Goal: Information Seeking & Learning: Check status

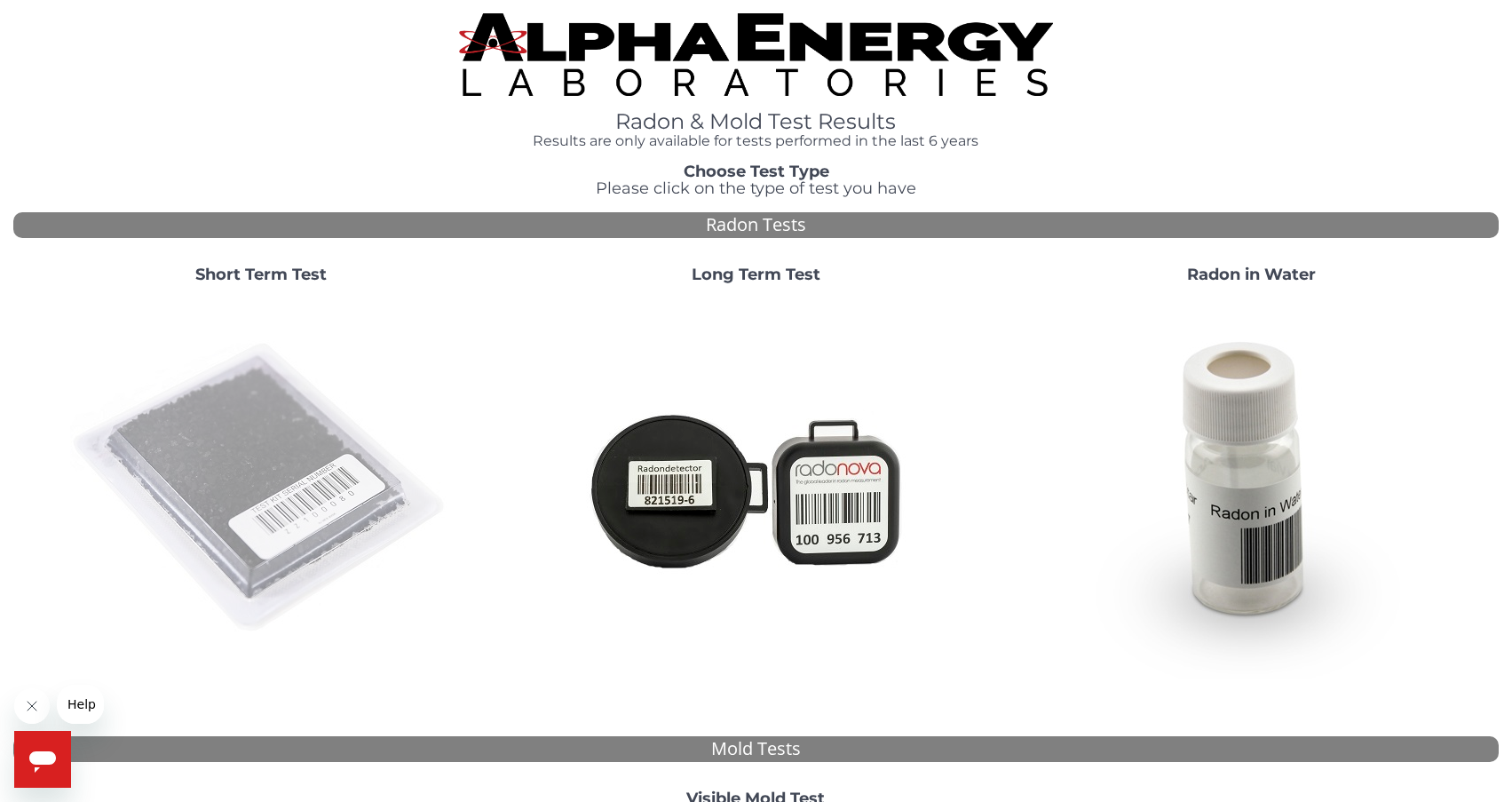
click at [335, 469] on img at bounding box center [261, 489] width 382 height 382
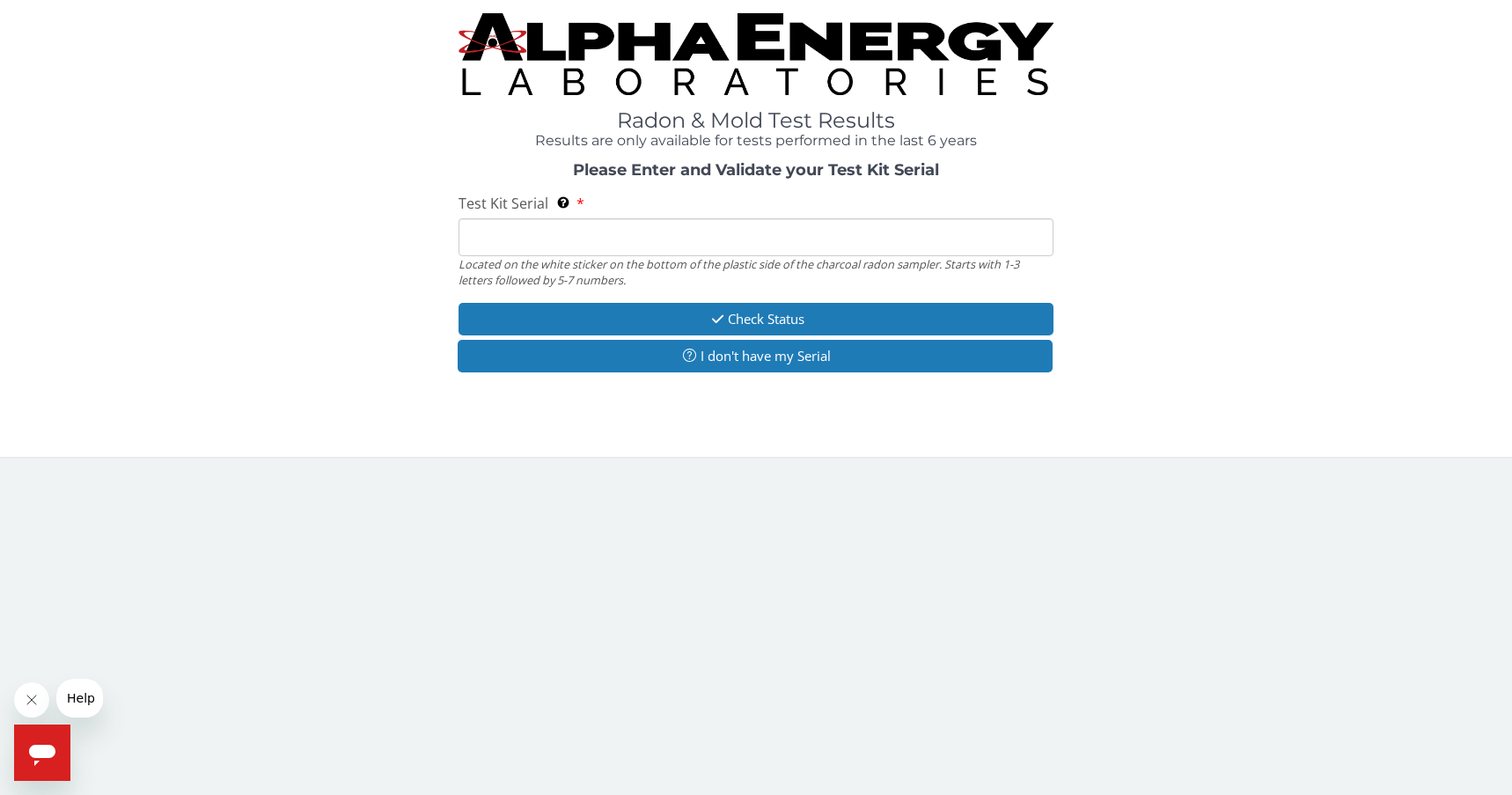
click at [639, 242] on input "Test Kit Serial Located on the white sticker on the bottom of the plastic side …" at bounding box center [756, 237] width 594 height 38
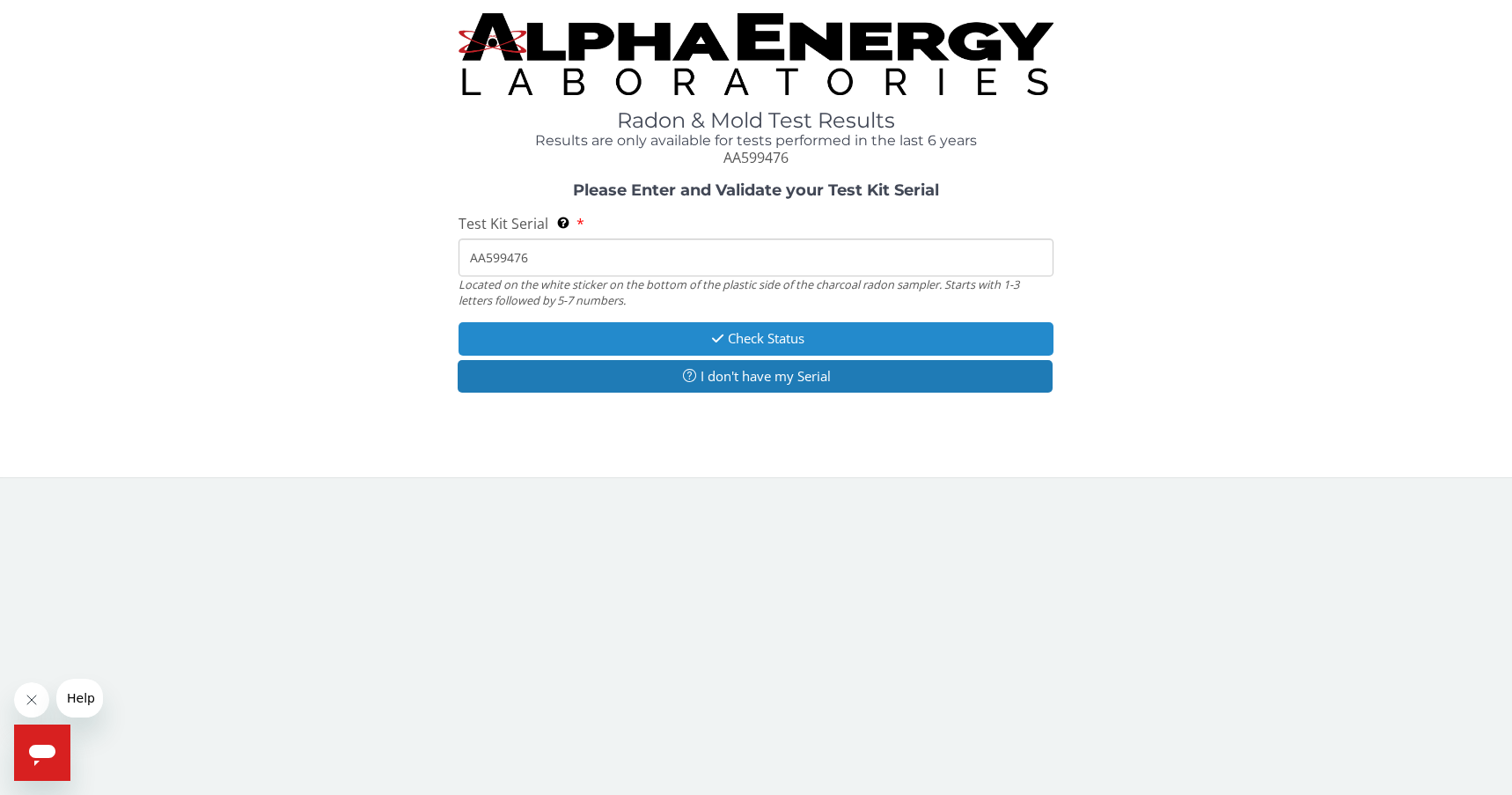
type input "AA599476"
click at [839, 341] on button "Check Status" at bounding box center [756, 338] width 594 height 32
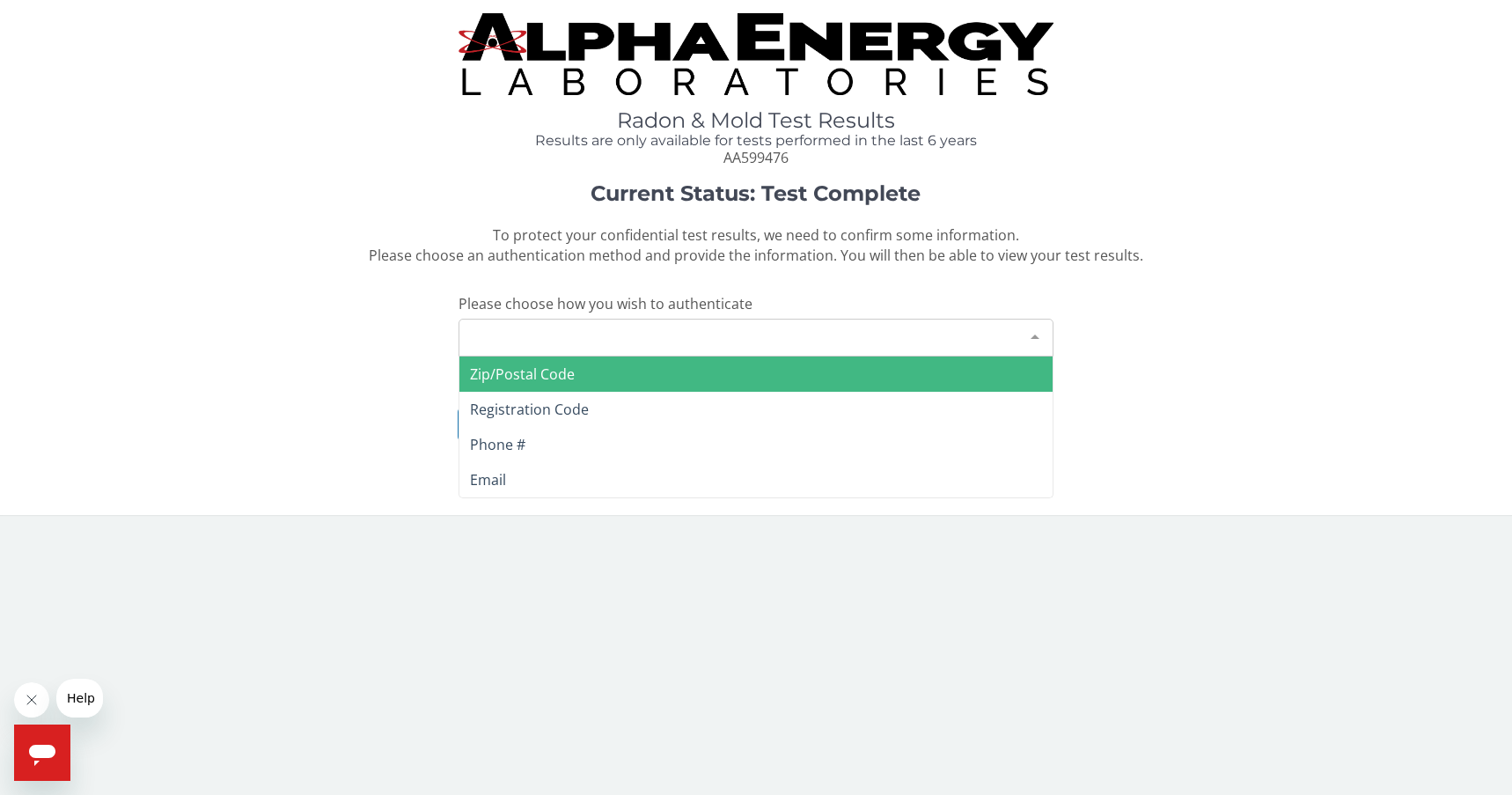
click at [1039, 328] on div at bounding box center [1035, 336] width 35 height 33
click at [571, 377] on span "Zip/Postal Code" at bounding box center [522, 374] width 105 height 20
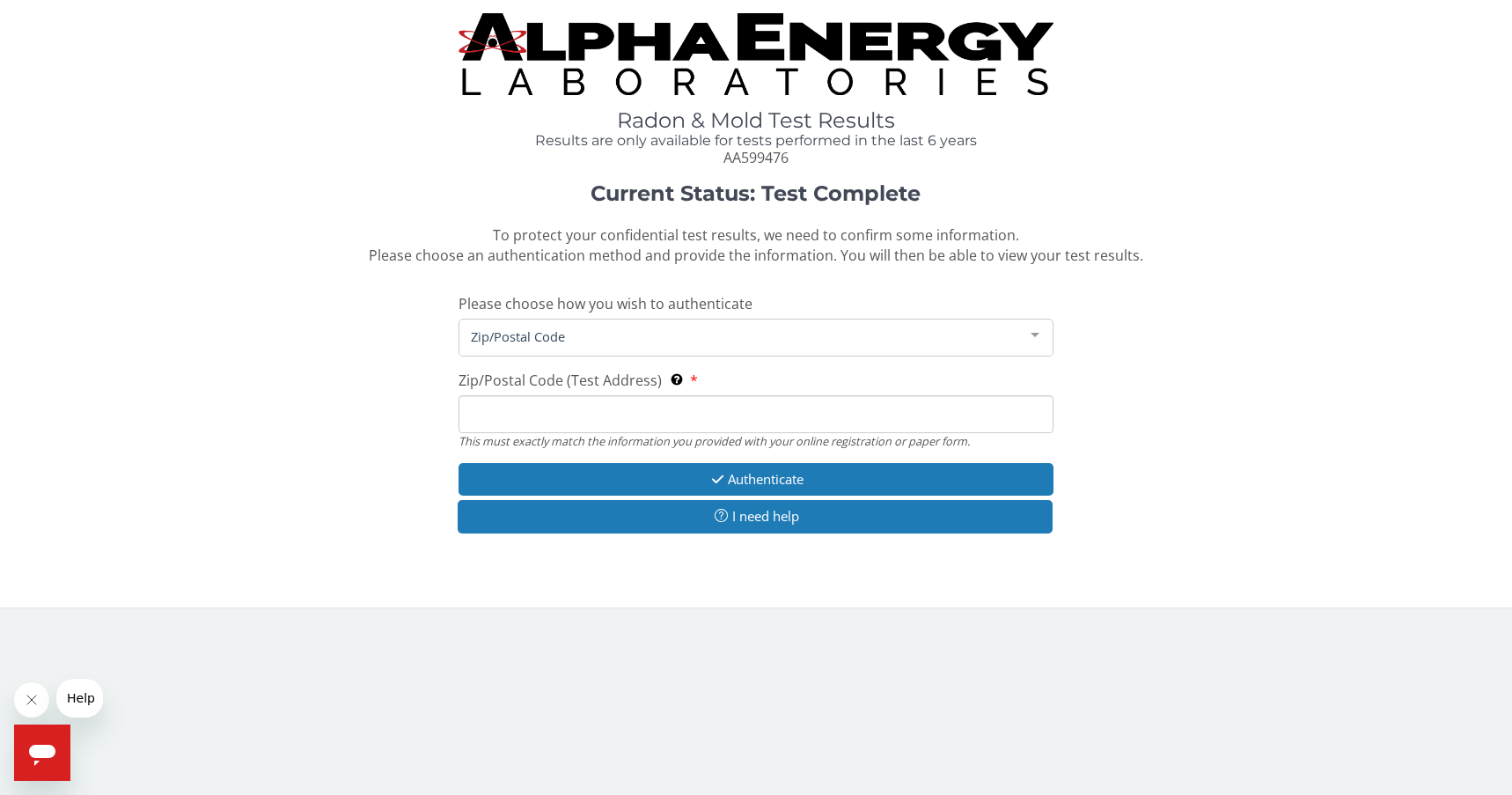
click at [697, 406] on input "Zip/Postal Code (Test Address) This must exactly match the information you prov…" at bounding box center [756, 414] width 594 height 38
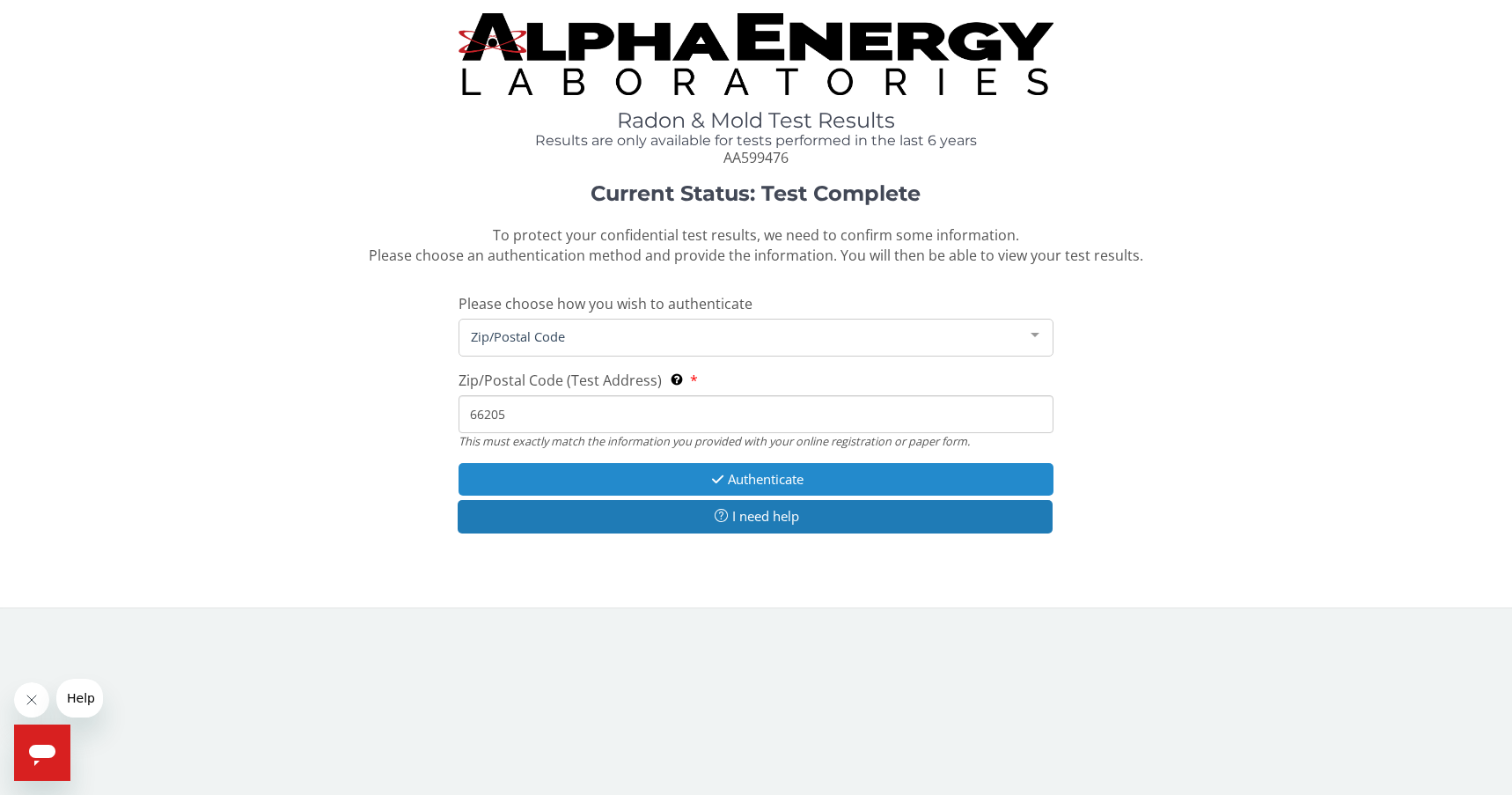
type input "66205"
click at [804, 481] on button "Authenticate" at bounding box center [756, 478] width 594 height 32
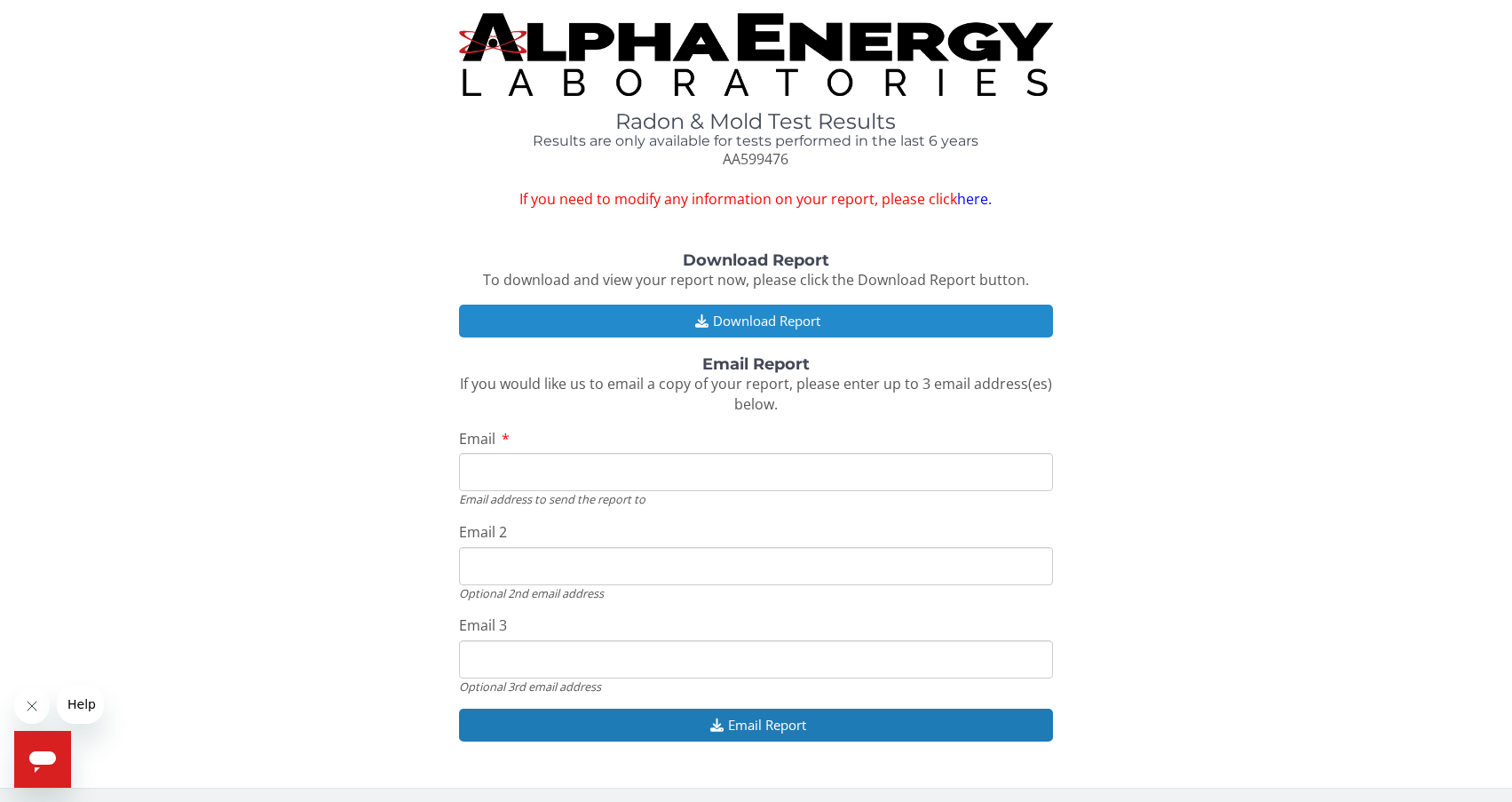
click at [741, 321] on button "Download Report" at bounding box center [756, 320] width 593 height 33
